Goal: Information Seeking & Learning: Find specific fact

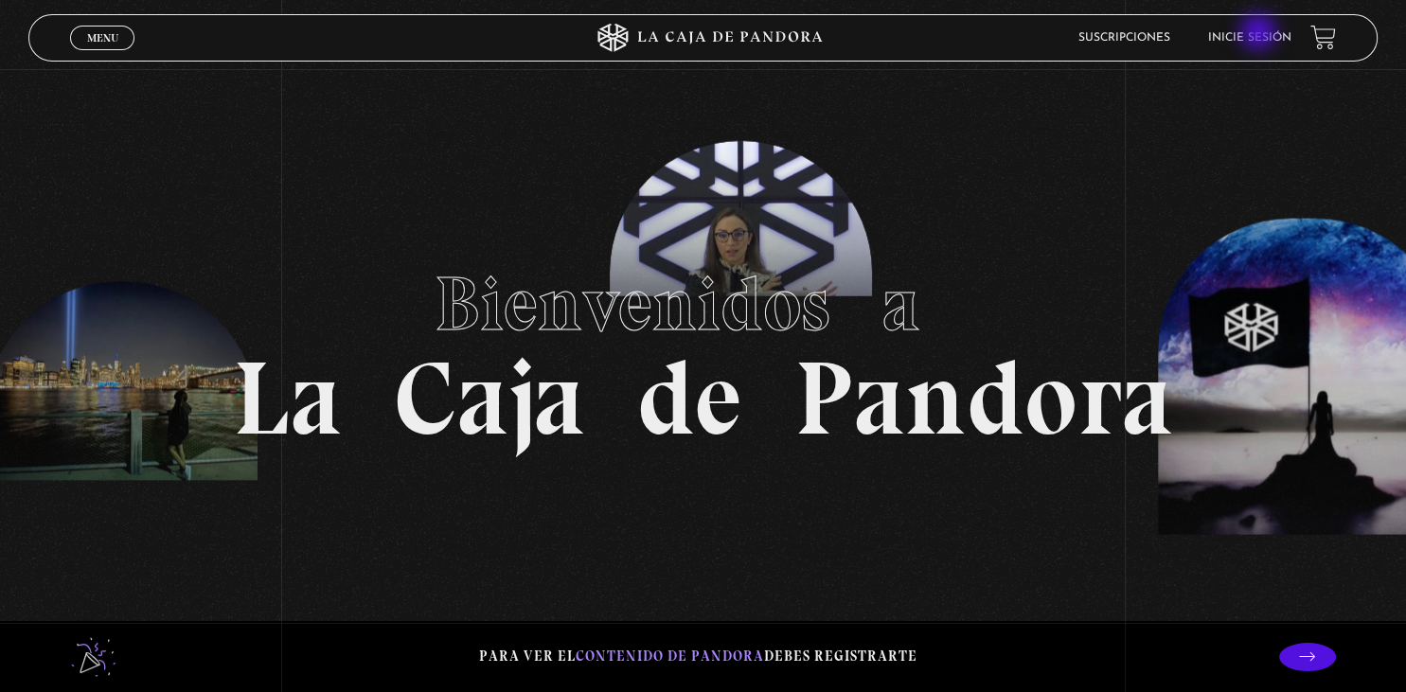
click at [1260, 34] on link "Inicie sesión" at bounding box center [1249, 37] width 83 height 11
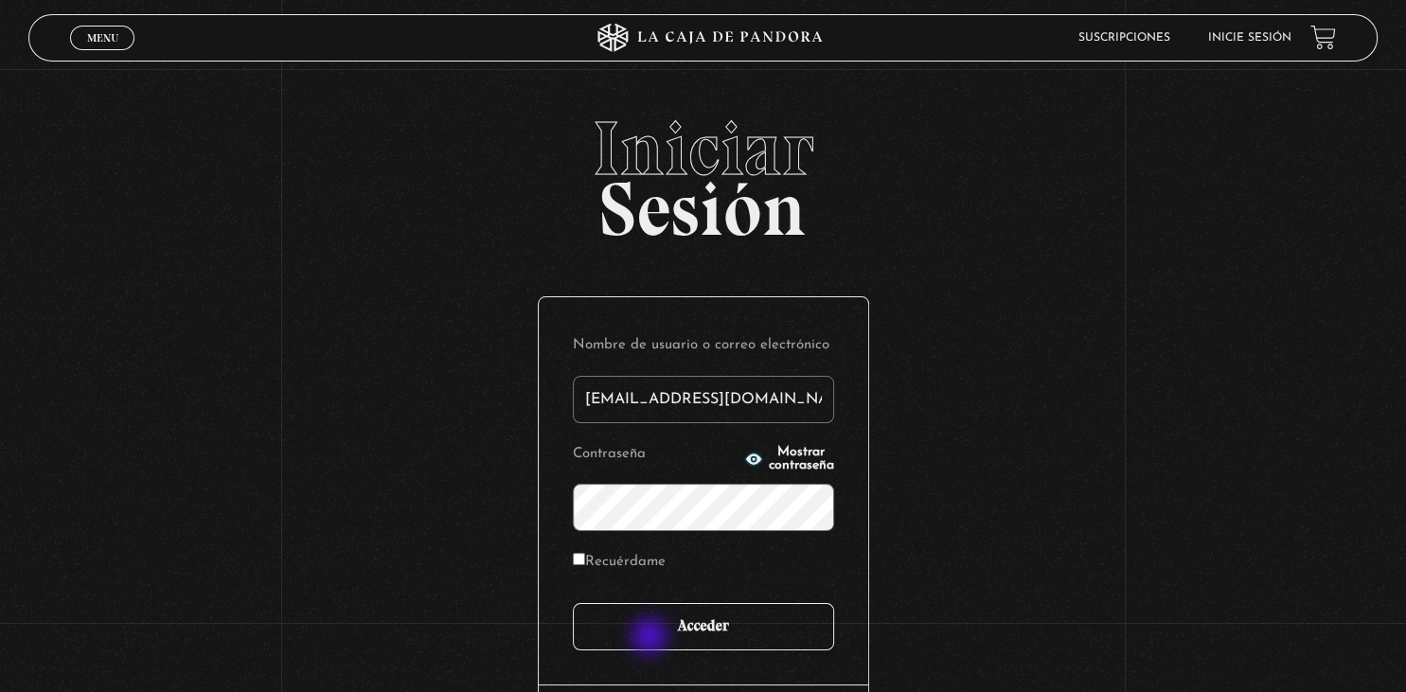
type input "[EMAIL_ADDRESS][DOMAIN_NAME]"
click at [651, 638] on input "Acceder" at bounding box center [703, 626] width 261 height 47
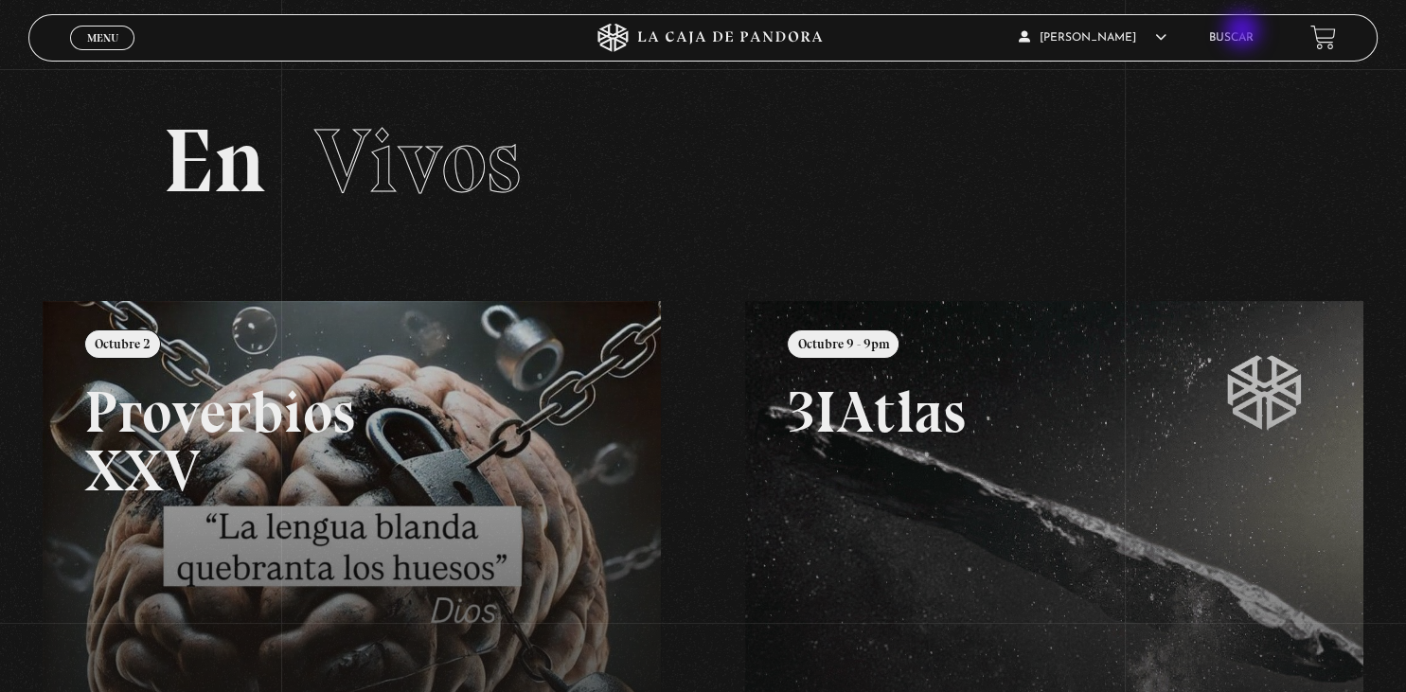
click at [1244, 33] on link "Buscar" at bounding box center [1231, 37] width 44 height 11
click at [1224, 38] on link "Buscar" at bounding box center [1231, 37] width 44 height 11
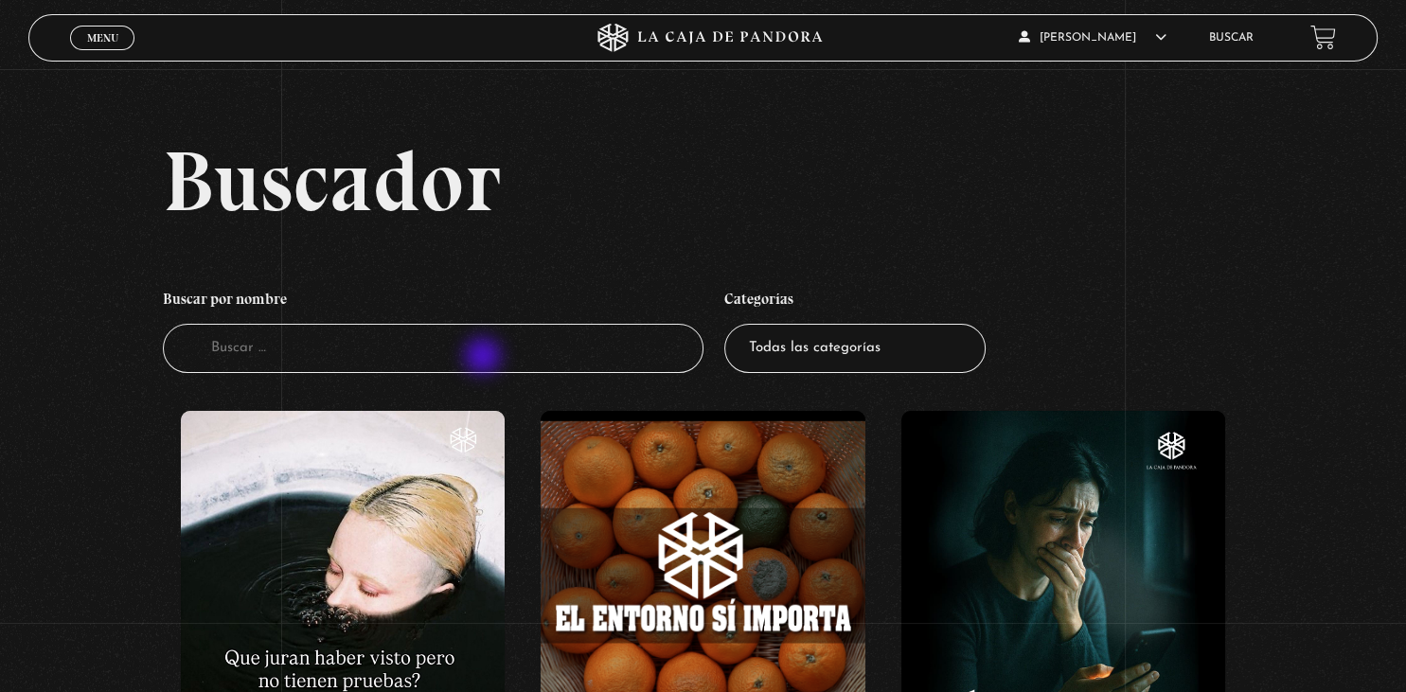
click at [485, 358] on input "Buscador" at bounding box center [433, 349] width 540 height 50
type input "clari"
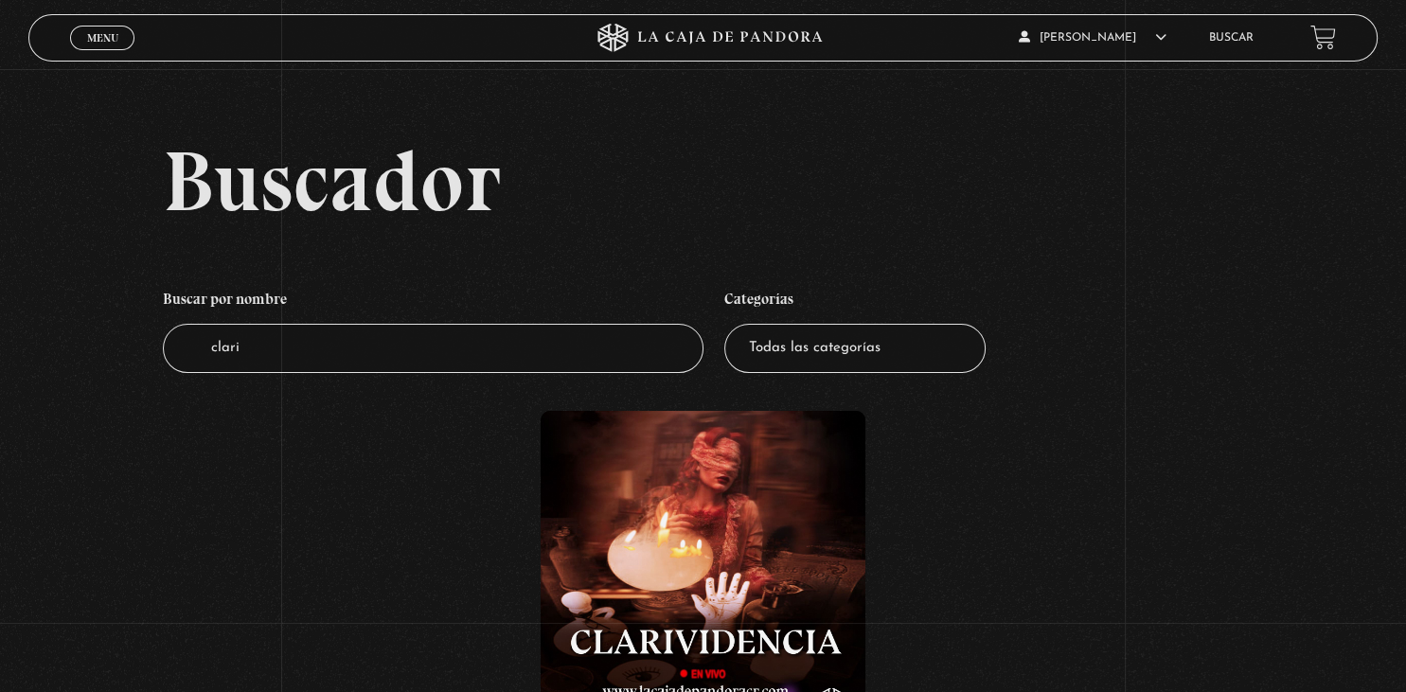
scroll to position [400, 0]
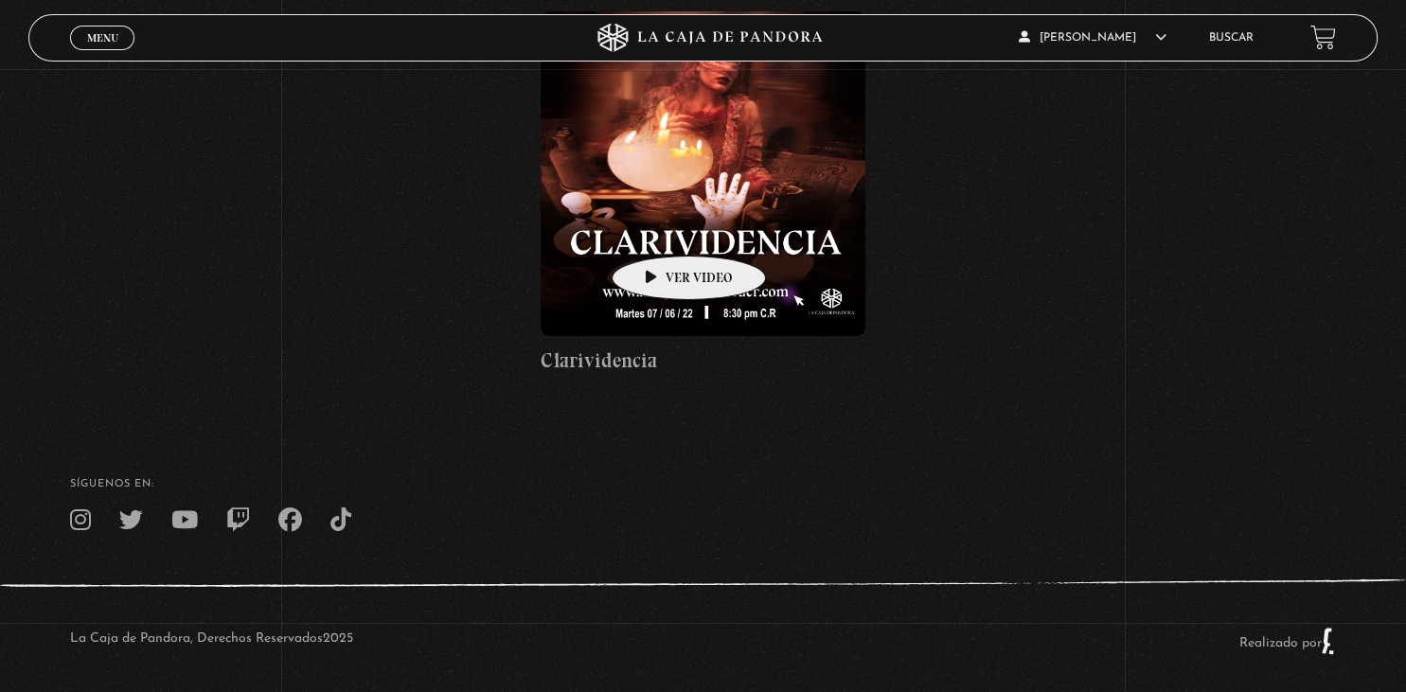
click at [659, 227] on figure at bounding box center [703, 173] width 324 height 324
